Goal: Navigation & Orientation: Find specific page/section

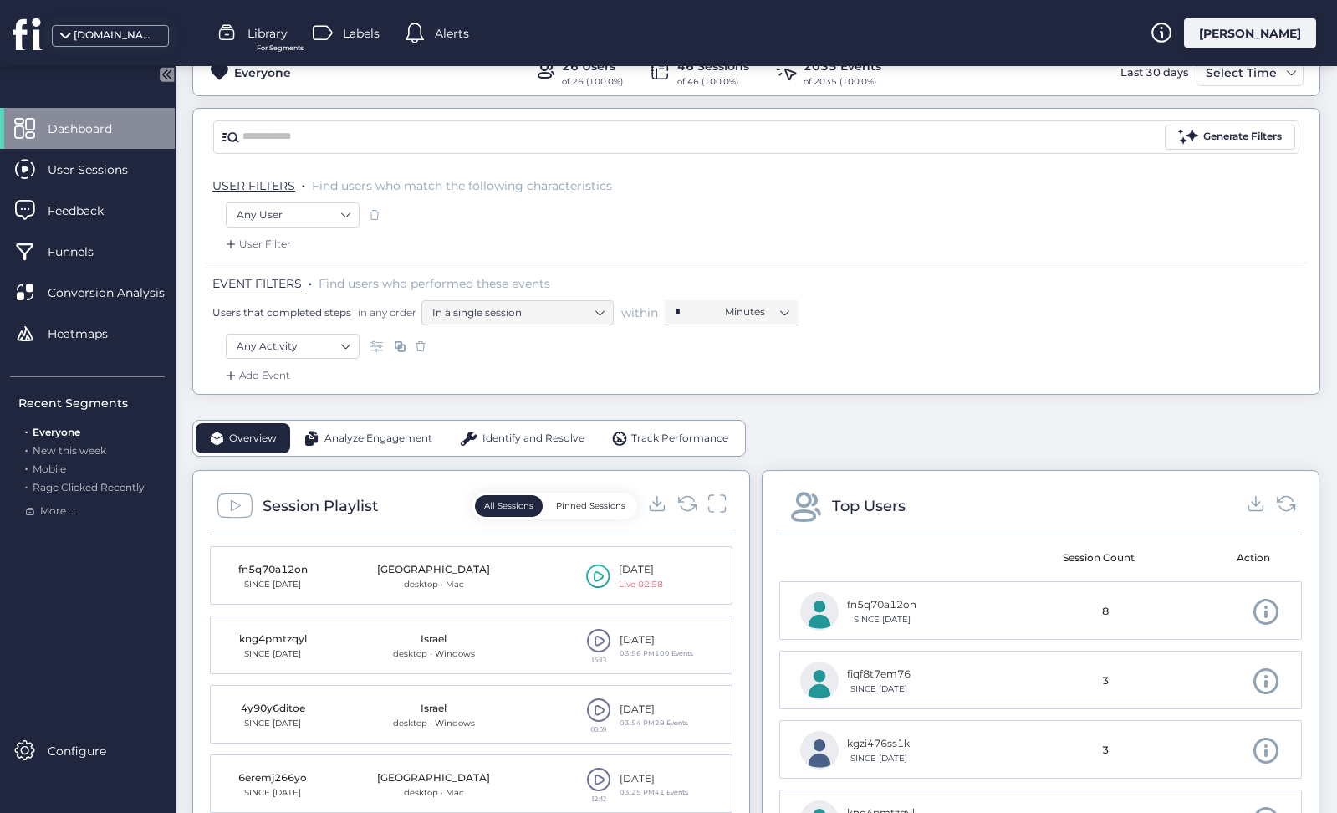
scroll to position [160, 0]
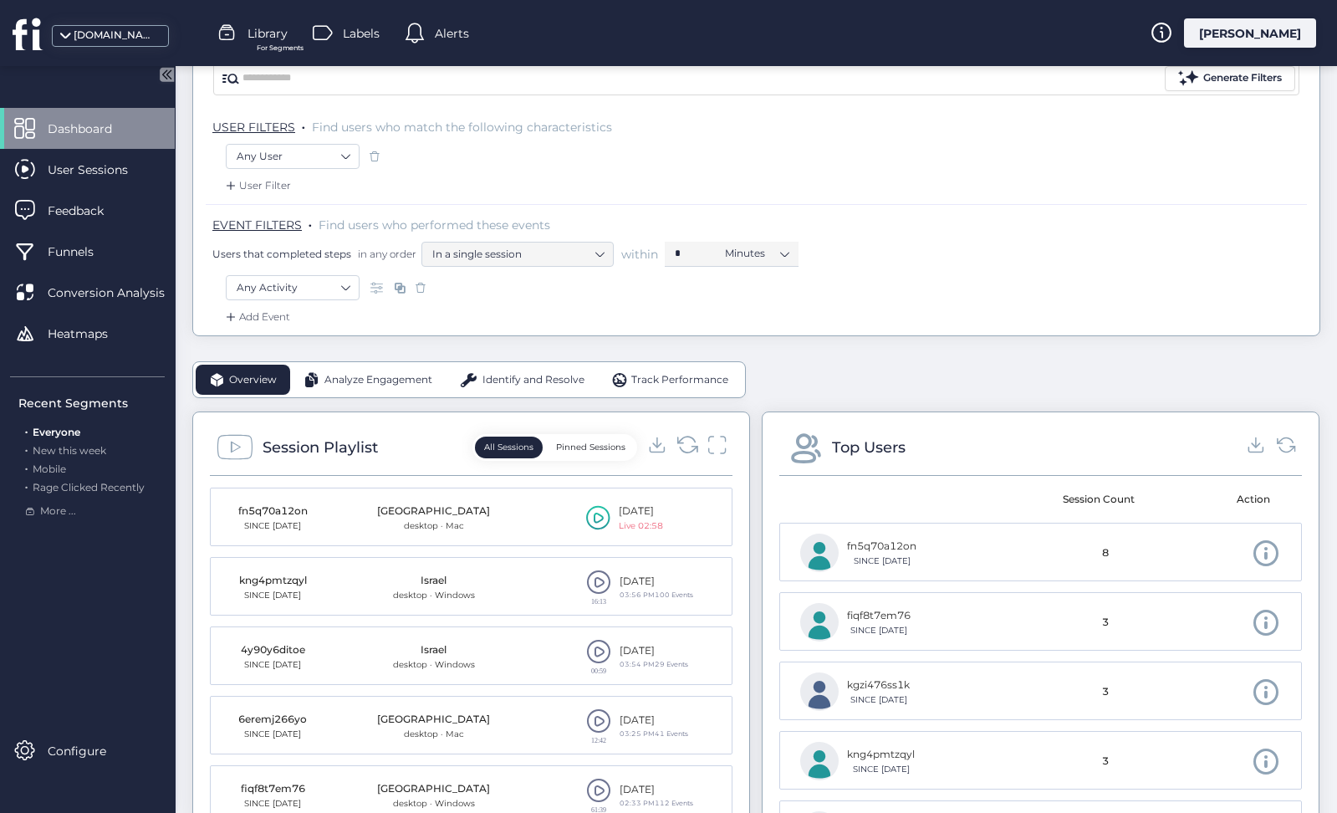
click at [686, 442] on icon at bounding box center [688, 444] width 23 height 23
click at [686, 447] on icon at bounding box center [688, 444] width 23 height 23
click at [596, 518] on icon at bounding box center [598, 517] width 24 height 25
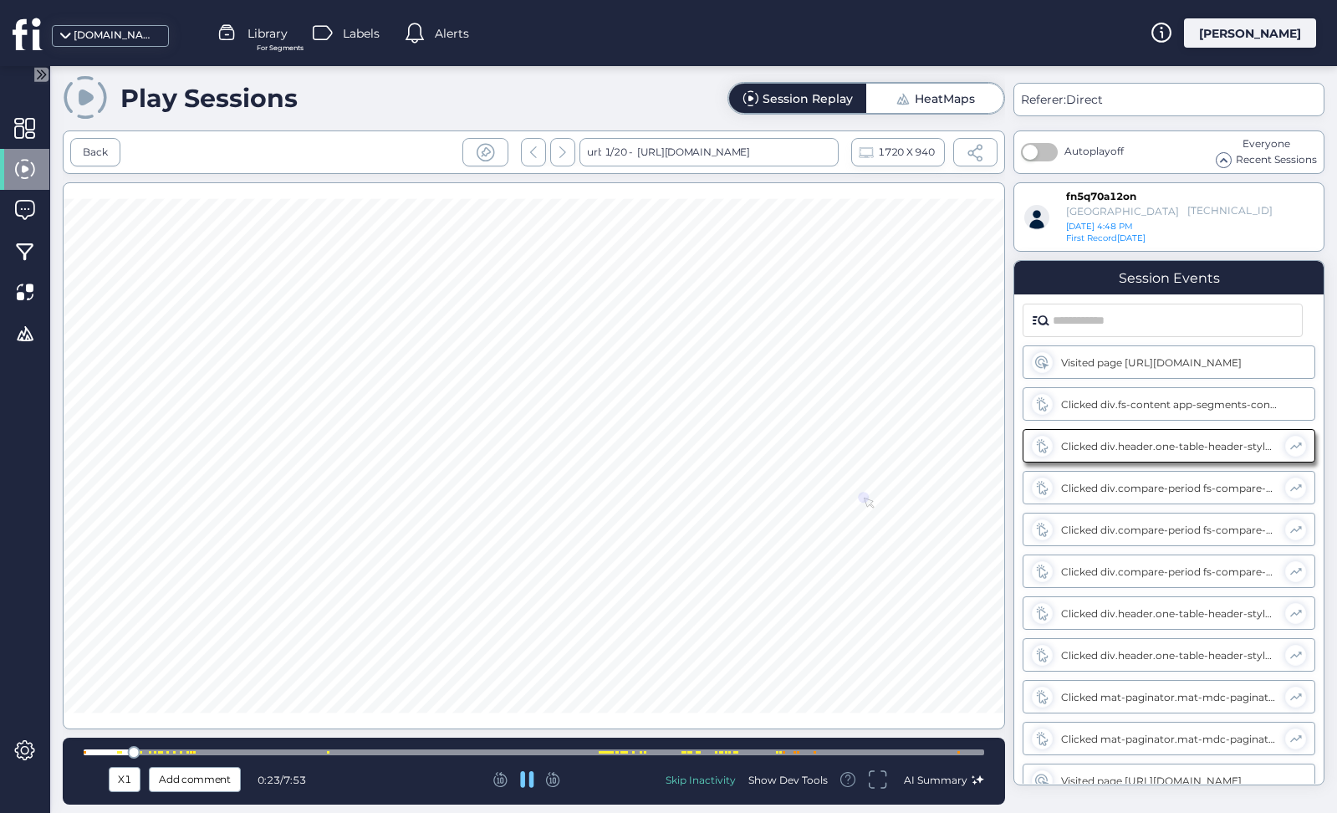
click at [208, 753] on div at bounding box center [534, 752] width 901 height 6
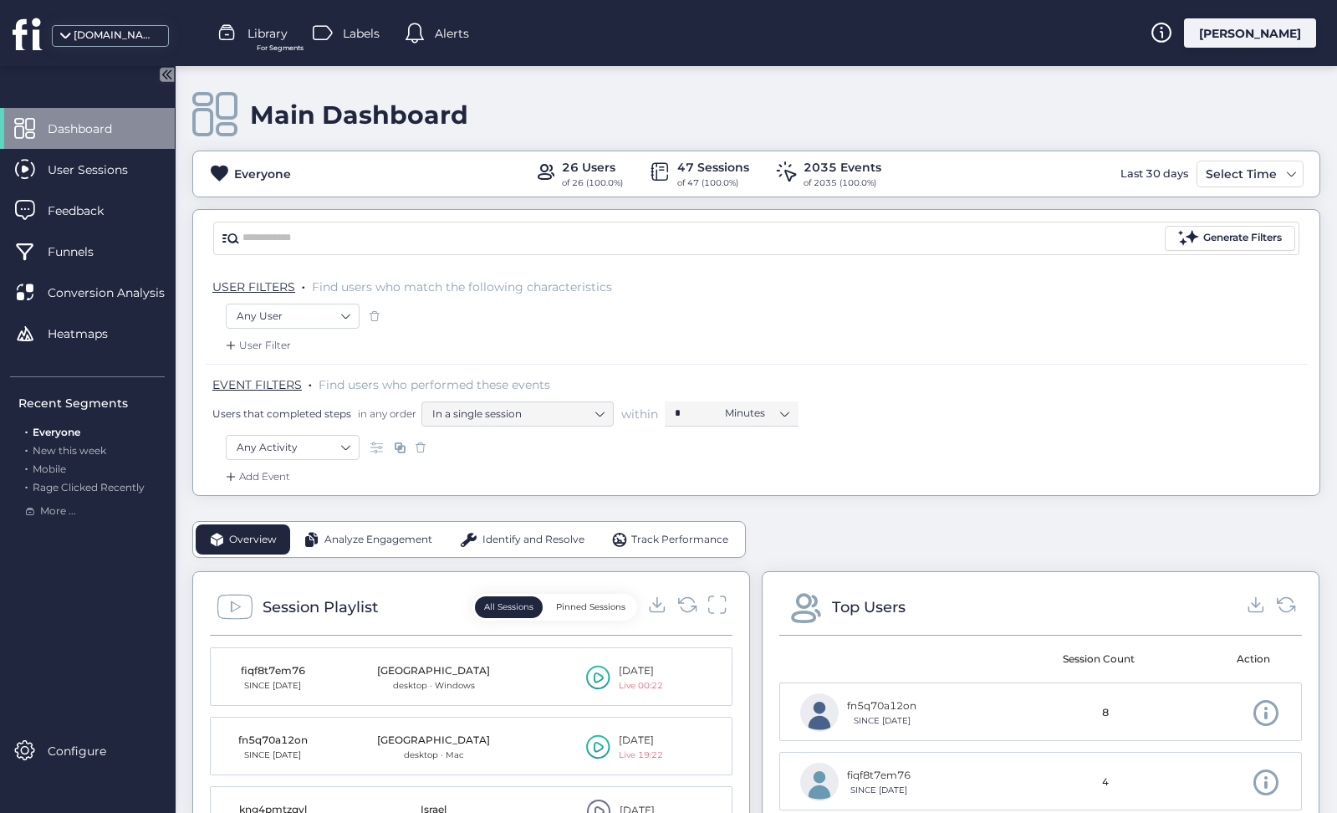
drag, startPoint x: 0, startPoint y: 0, endPoint x: 108, endPoint y: 143, distance: 179.1
click at [353, 753] on mat-cell "Palestinian Territory desktop · Mac" at bounding box center [434, 746] width 186 height 59
click at [109, 158] on div "User Sessions" at bounding box center [87, 169] width 175 height 41
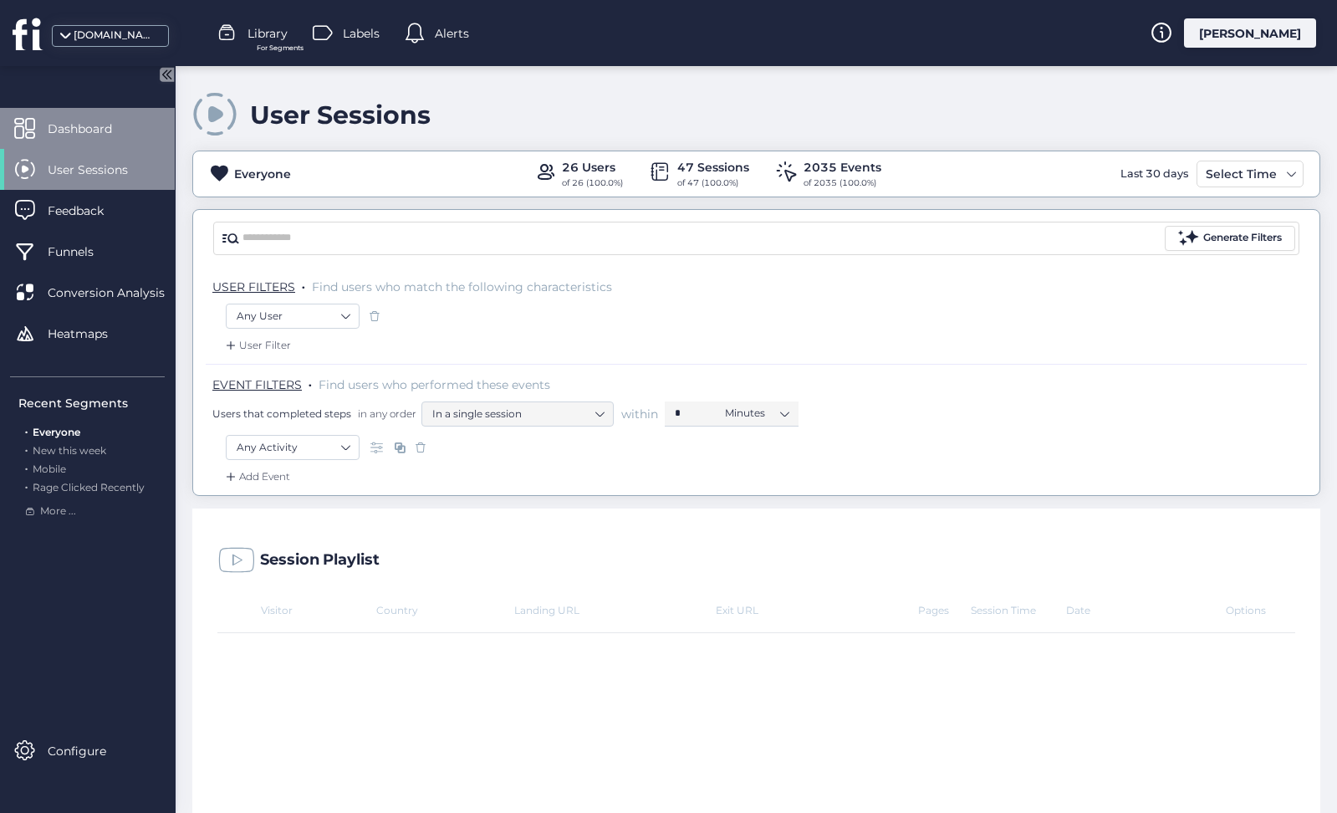
click at [108, 143] on div "Dashboard" at bounding box center [87, 128] width 175 height 41
click at [91, 153] on div "User Sessions" at bounding box center [87, 169] width 175 height 41
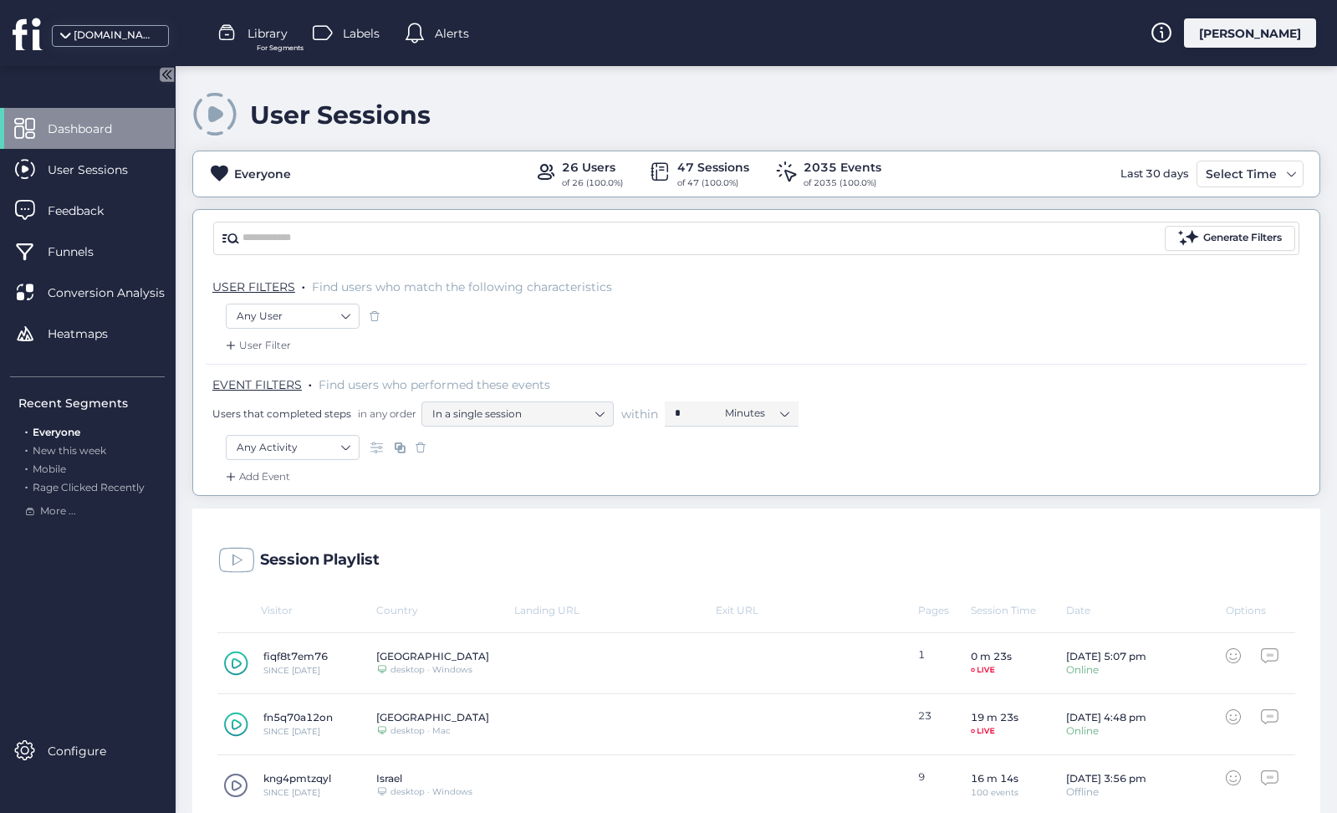
click at [107, 157] on div "User Sessions" at bounding box center [87, 169] width 175 height 41
click at [28, 126] on span at bounding box center [24, 128] width 21 height 21
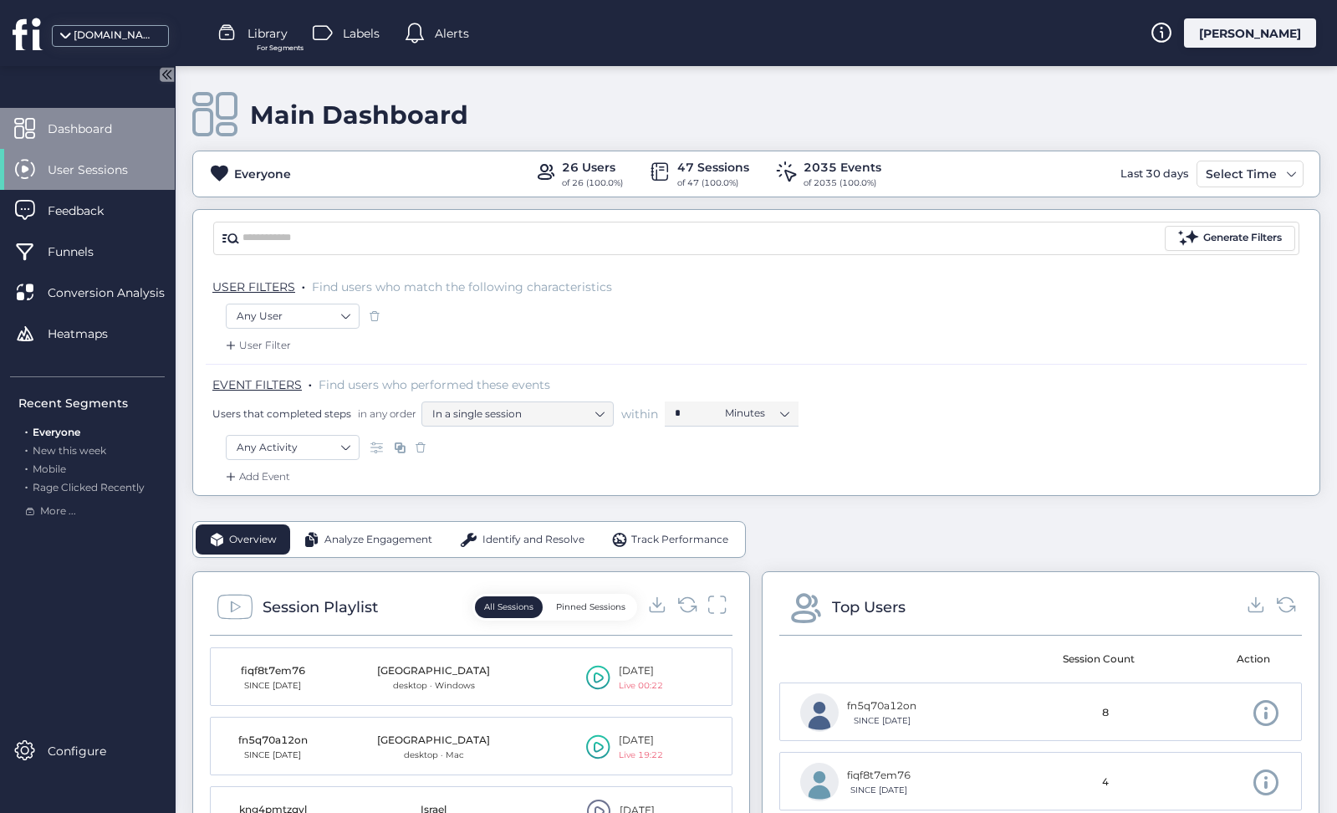
click at [42, 130] on div "Dashboard" at bounding box center [87, 128] width 175 height 41
click at [71, 139] on mat-drawer-container "Dashboard User Sessions Feedback Funnels Conversion Analysis Heatmaps Recent Se…" at bounding box center [668, 406] width 1337 height 813
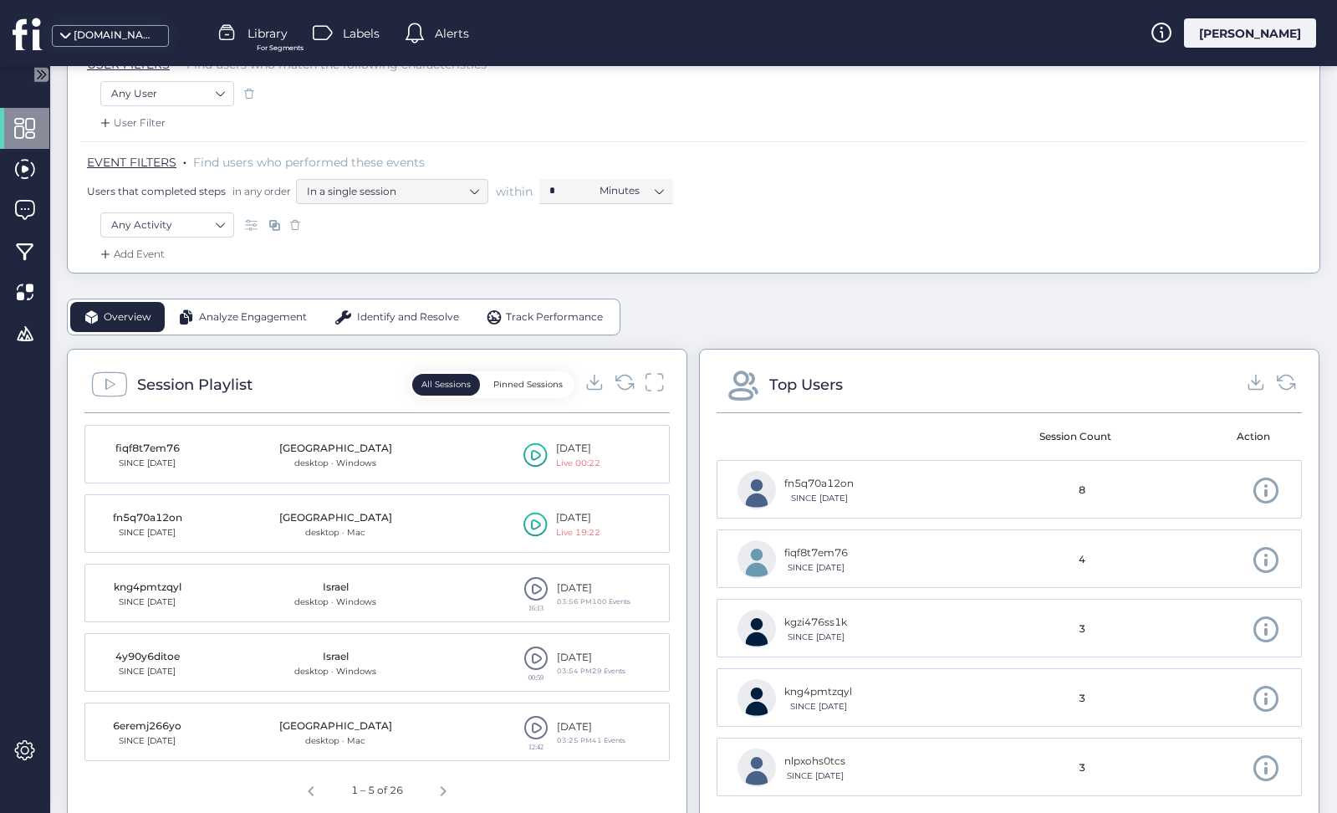
scroll to position [216, 0]
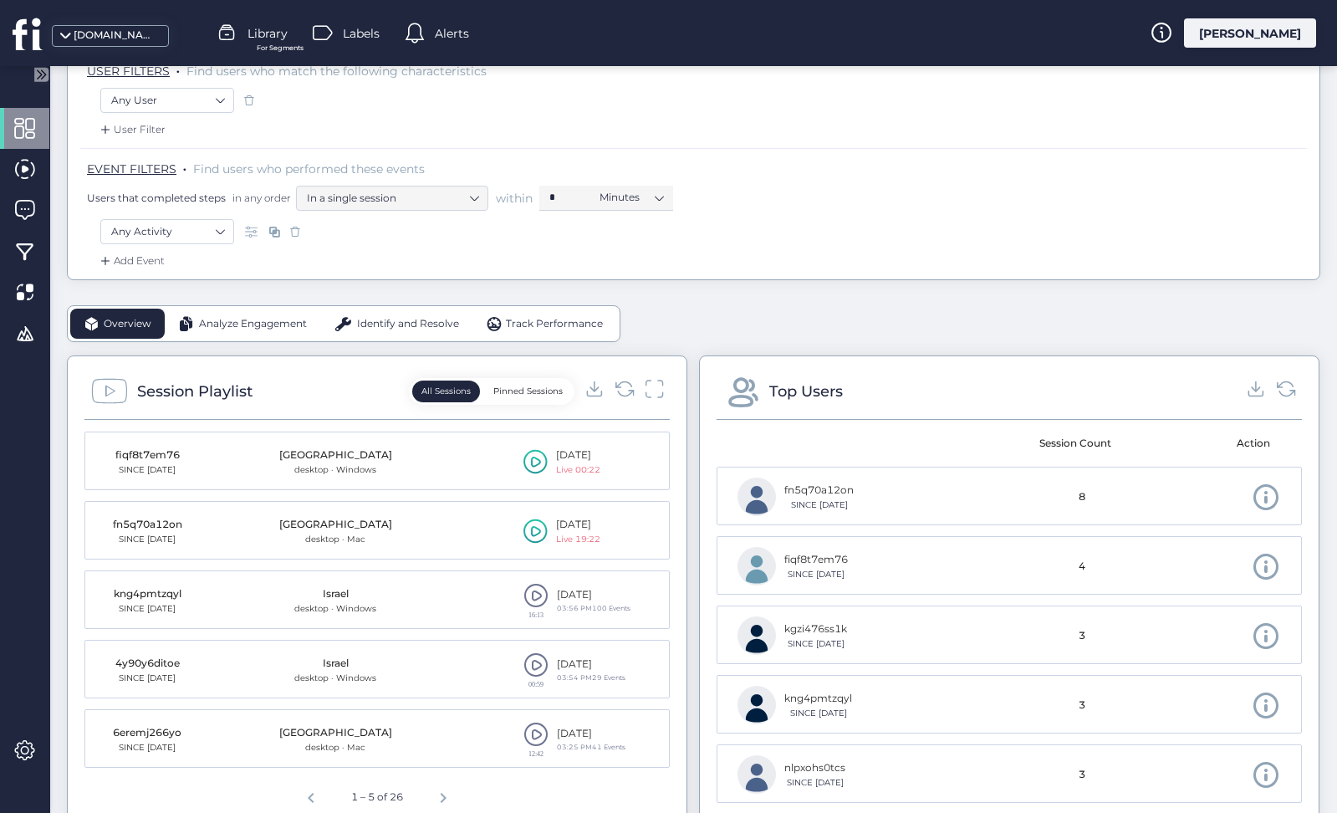
click at [538, 535] on icon at bounding box center [535, 530] width 24 height 25
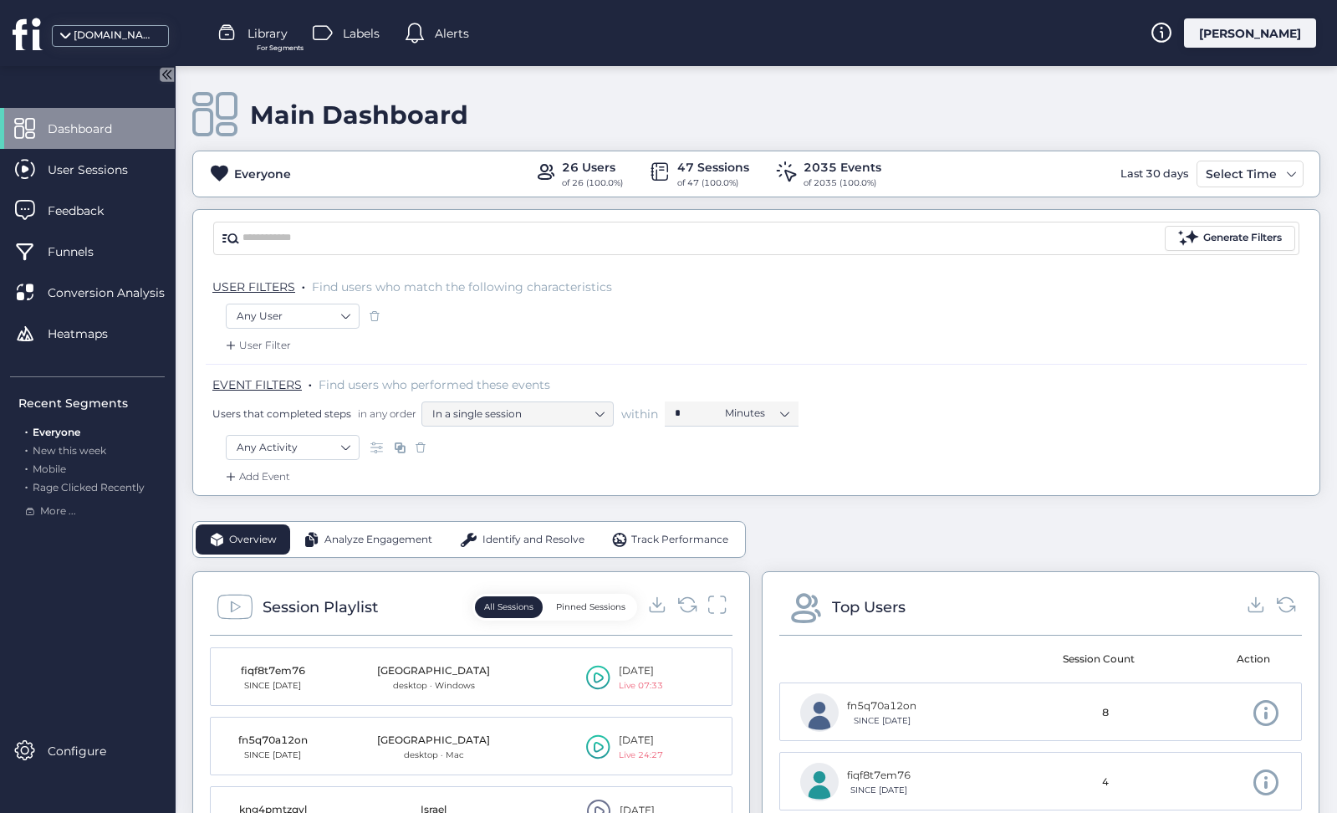
click at [727, 600] on div "Session Playlist All Sessions Pinned Sessions" at bounding box center [471, 612] width 523 height 47
click at [720, 604] on icon at bounding box center [718, 604] width 22 height 23
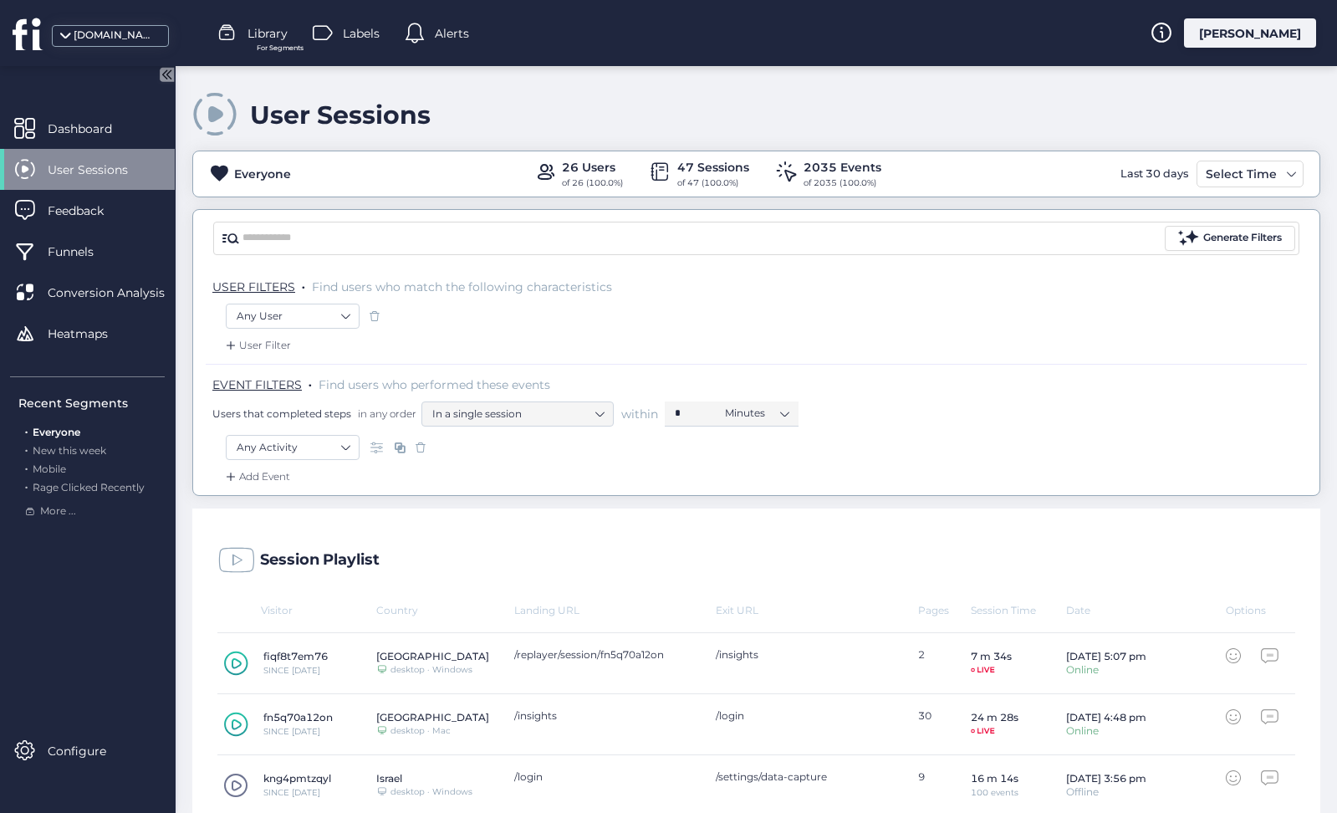
click at [63, 427] on span "Everyone" at bounding box center [57, 432] width 48 height 13
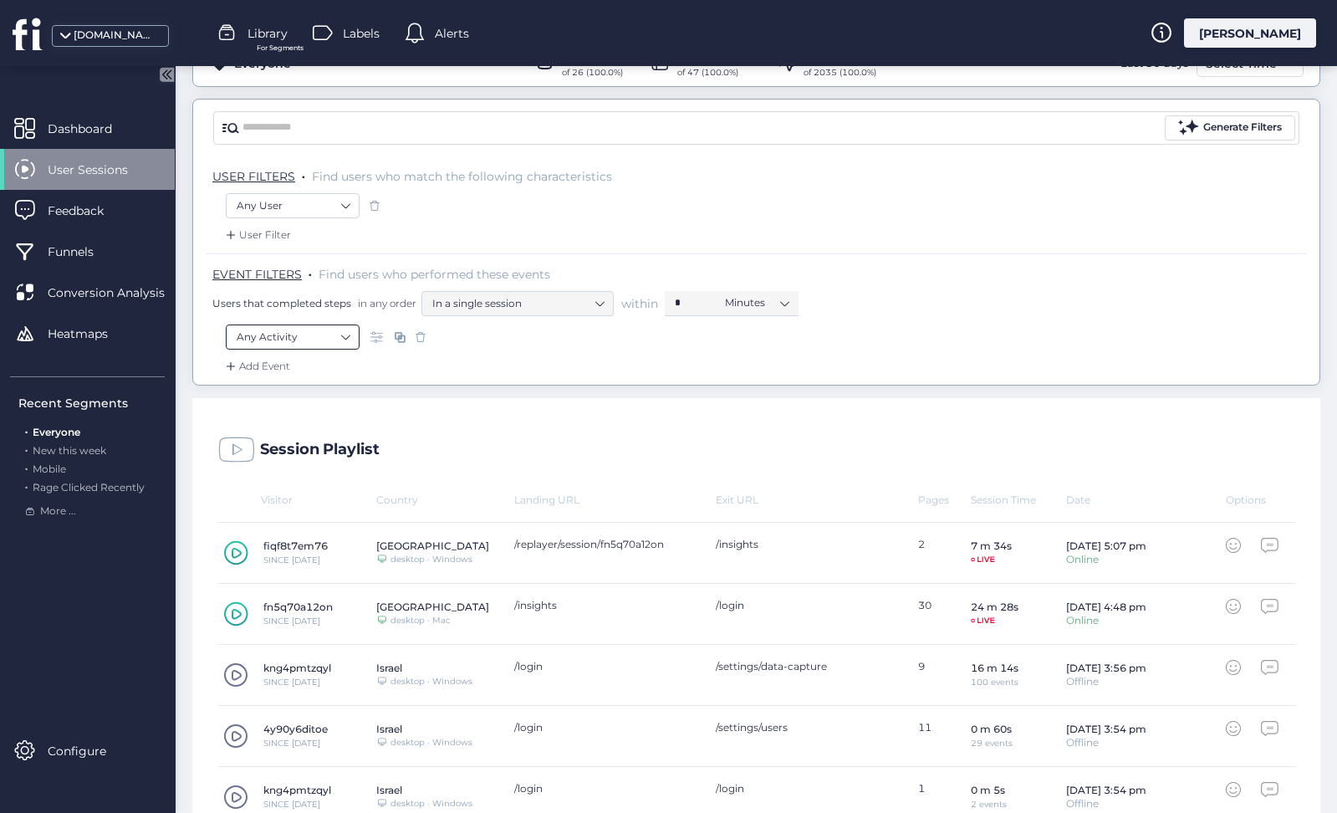
scroll to position [206, 0]
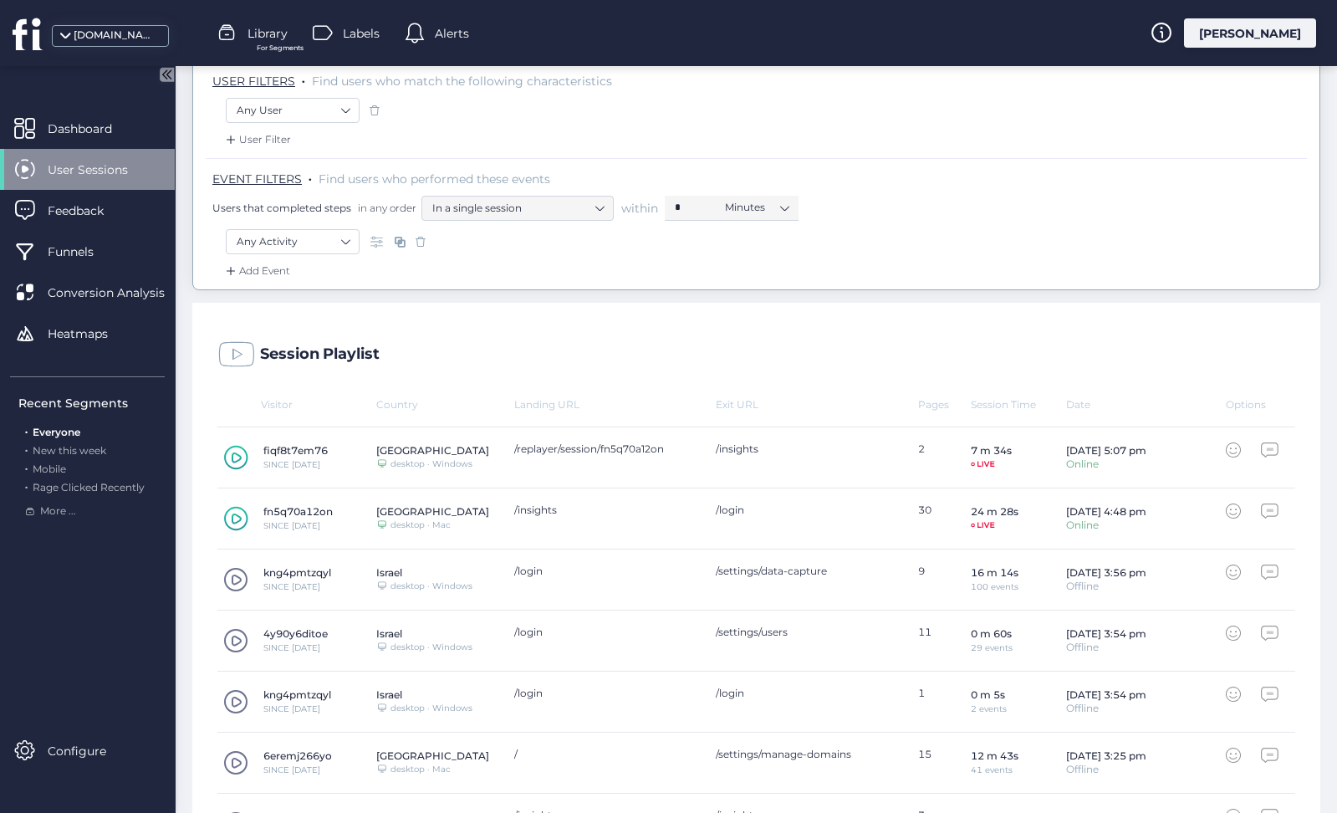
click at [238, 518] on icon at bounding box center [236, 518] width 24 height 25
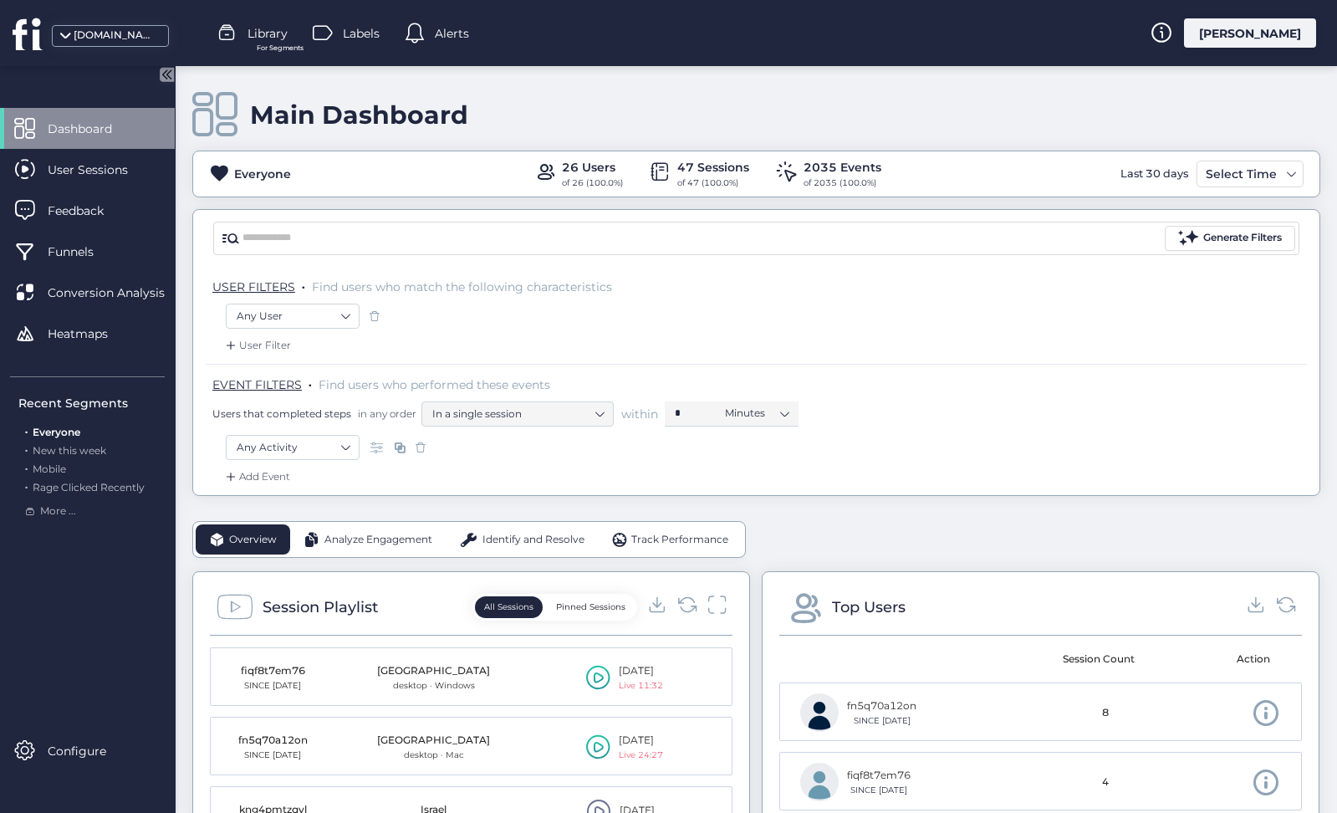
click at [1258, 32] on div "[PERSON_NAME]" at bounding box center [1250, 32] width 132 height 29
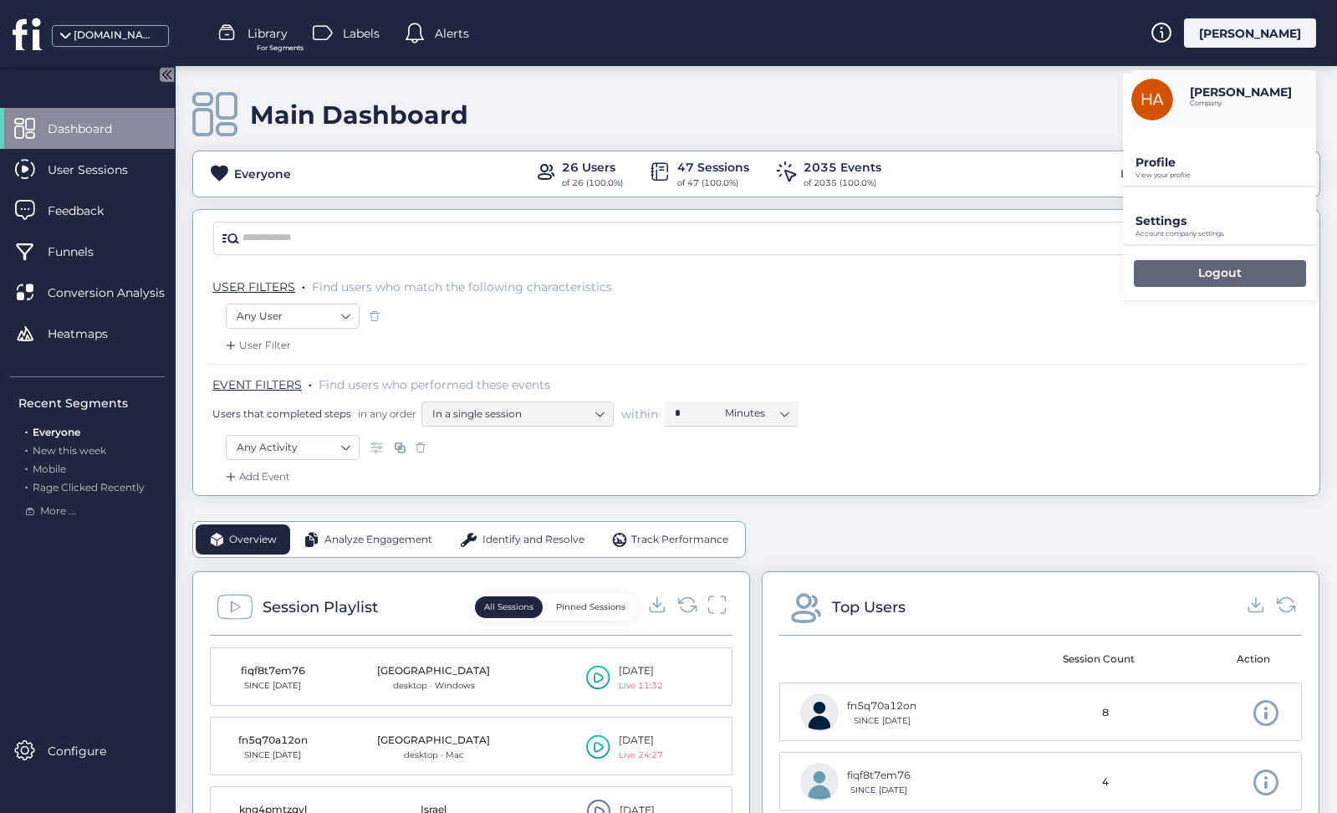
click at [1184, 284] on div "Logout" at bounding box center [1220, 273] width 172 height 27
